Goal: Navigation & Orientation: Find specific page/section

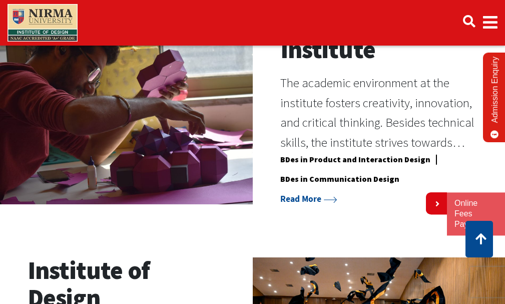
scroll to position [400, 0]
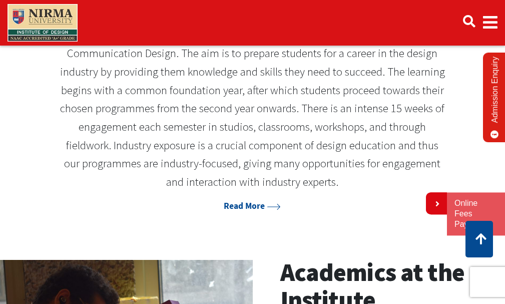
click at [492, 17] on span "Main navigation" at bounding box center [490, 23] width 15 height 28
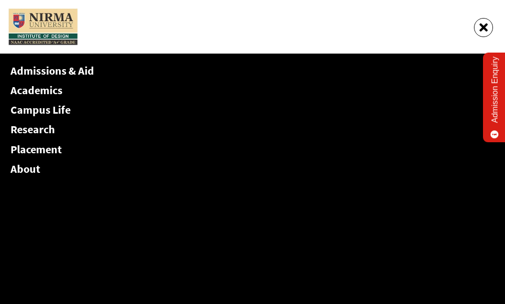
click at [20, 169] on link "About" at bounding box center [26, 169] width 30 height 14
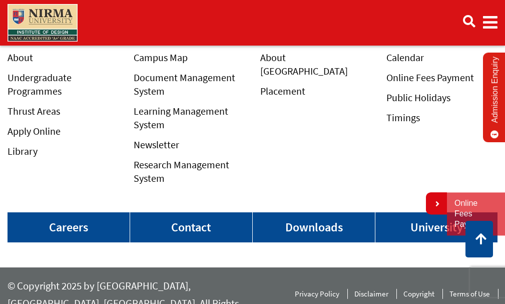
scroll to position [955, 0]
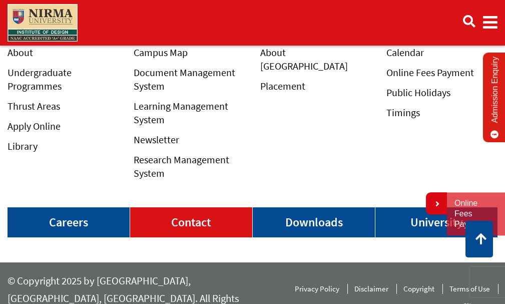
click at [193, 207] on link "Contact" at bounding box center [191, 222] width 122 height 30
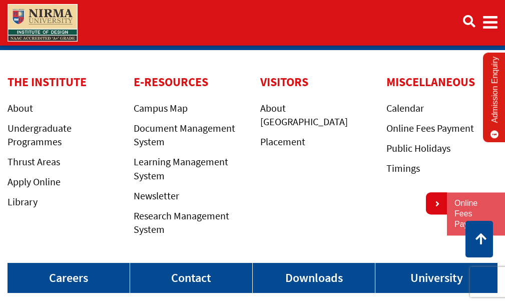
scroll to position [1006, 0]
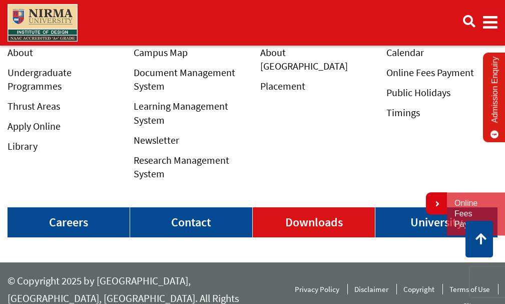
click at [297, 211] on link "Downloads" at bounding box center [314, 222] width 122 height 30
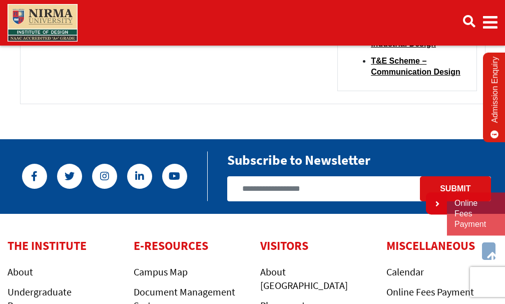
scroll to position [483, 0]
